Goal: Task Accomplishment & Management: Use online tool/utility

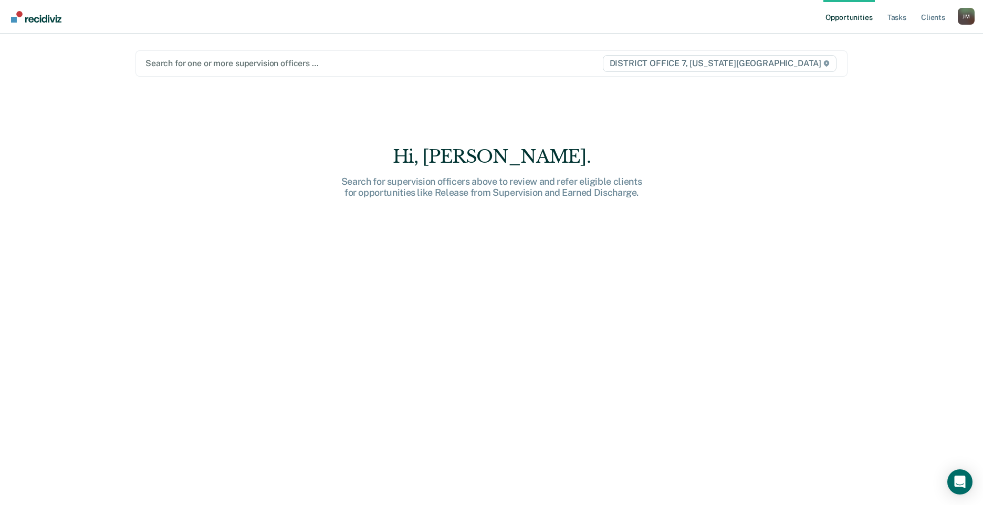
click at [213, 68] on div at bounding box center [374, 63] width 456 height 12
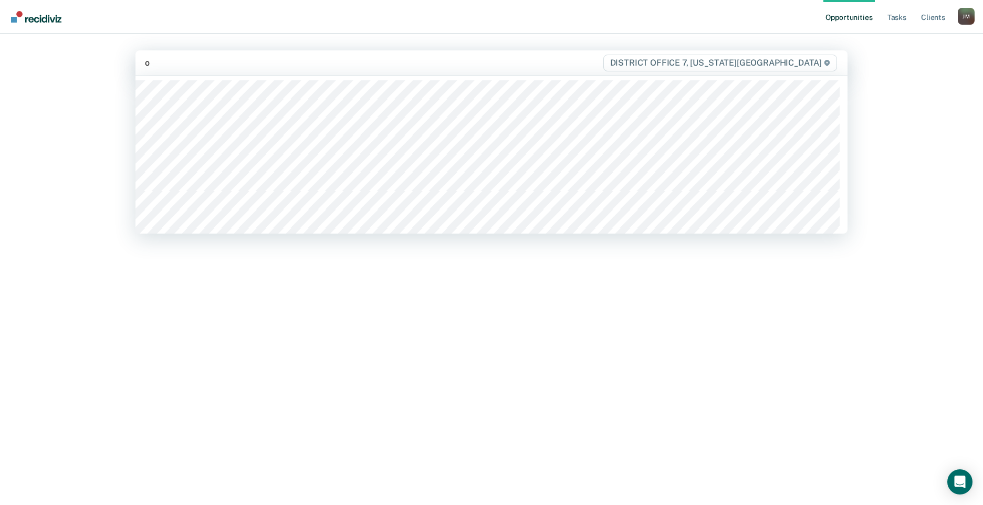
type input "or"
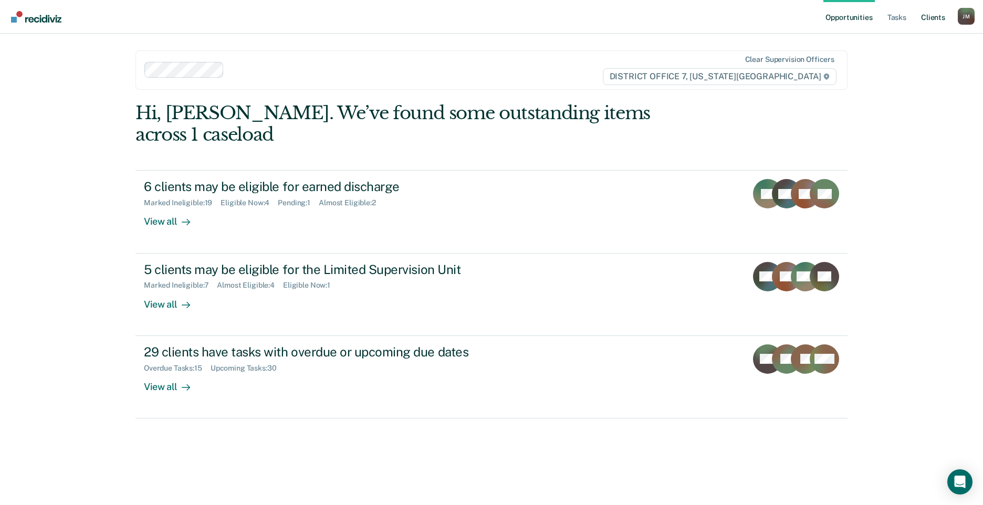
click at [936, 15] on link "Client s" at bounding box center [933, 17] width 28 height 34
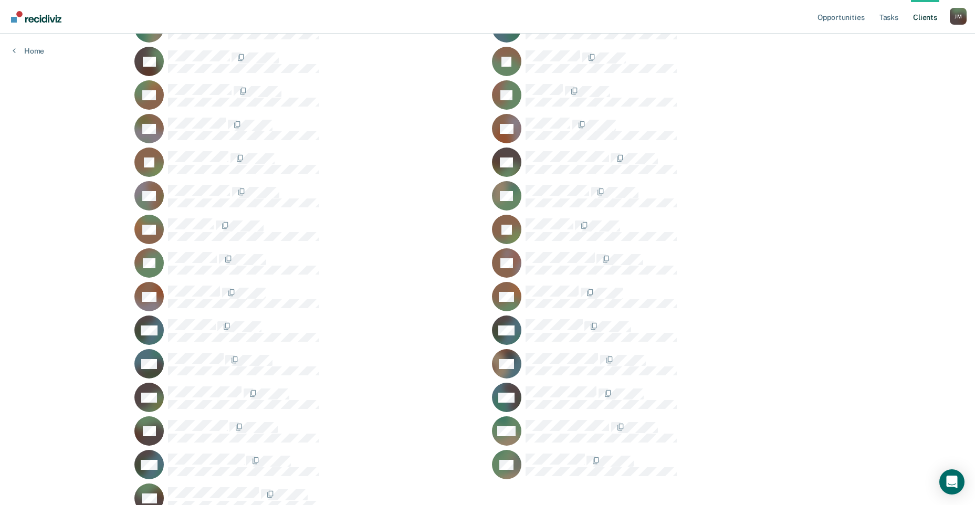
scroll to position [947, 0]
